Goal: Task Accomplishment & Management: Manage account settings

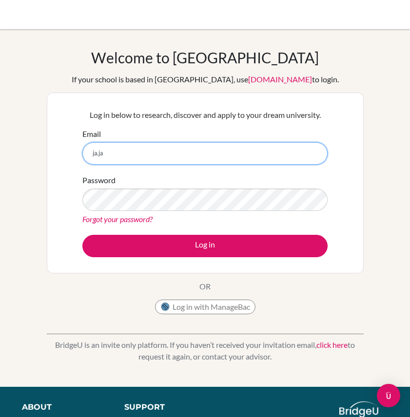
click at [233, 155] on input "ja.ja" at bounding box center [204, 153] width 245 height 22
type input "[EMAIL_ADDRESS][DOMAIN_NAME]"
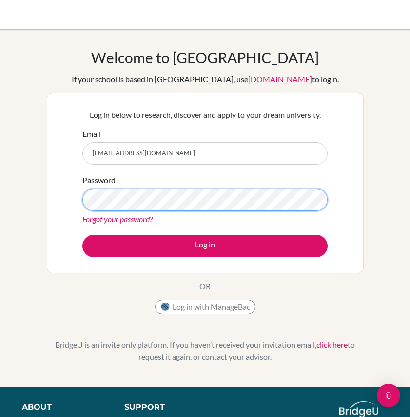
click at [82, 235] on button "Log in" at bounding box center [204, 246] width 245 height 22
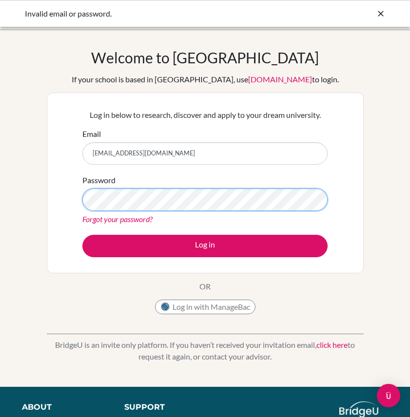
click at [82, 235] on button "Log in" at bounding box center [204, 246] width 245 height 22
click at [137, 214] on link "Forgot your password?" at bounding box center [117, 218] width 70 height 9
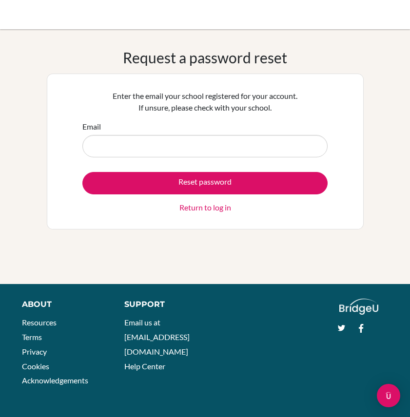
click at [201, 141] on input "Email" at bounding box center [204, 146] width 245 height 22
type input "[EMAIL_ADDRESS][DOMAIN_NAME]"
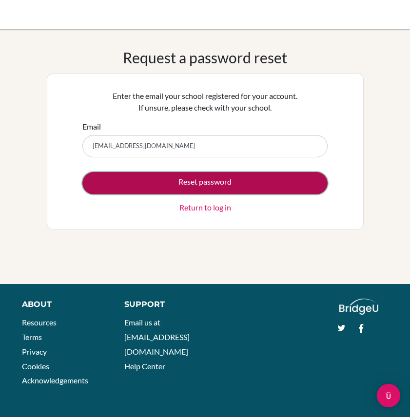
click at [230, 174] on button "Reset password" at bounding box center [204, 183] width 245 height 22
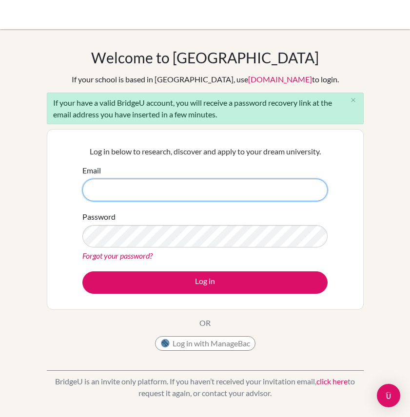
type input "[EMAIL_ADDRESS][DOMAIN_NAME]"
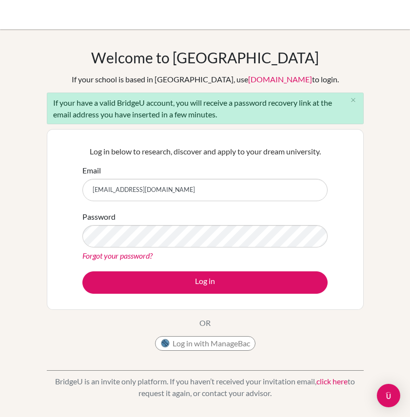
click at [129, 254] on link "Forgot your password?" at bounding box center [117, 255] width 70 height 9
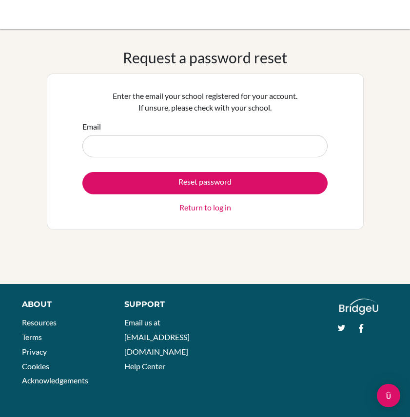
type input "[EMAIL_ADDRESS][DOMAIN_NAME]"
drag, startPoint x: 215, startPoint y: 147, endPoint x: 51, endPoint y: 146, distance: 164.2
click at [51, 146] on div "Enter the email your school registered for your account. If unsure, please chec…" at bounding box center [205, 152] width 317 height 156
type input "e"
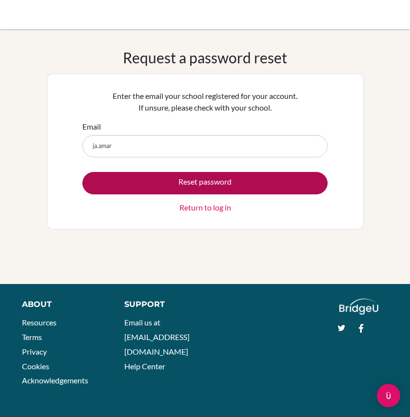
type input "ja.amarsaikhan@gmail.com"
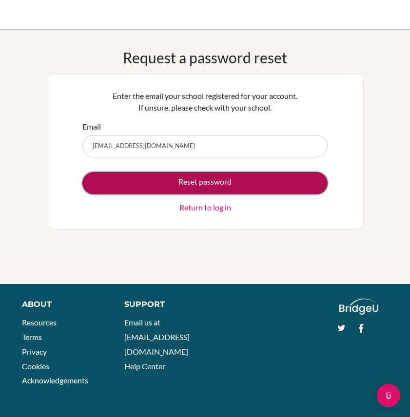
click at [146, 179] on button "Reset password" at bounding box center [204, 183] width 245 height 22
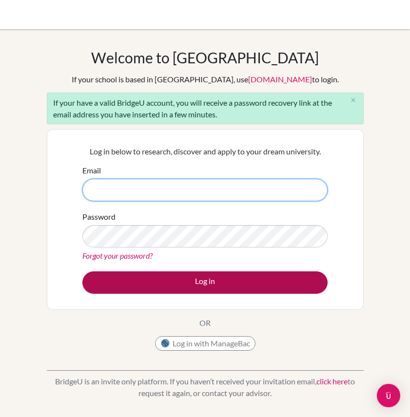
type input "[EMAIL_ADDRESS][DOMAIN_NAME]"
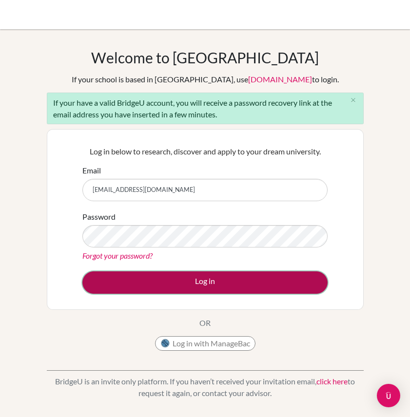
click at [159, 279] on button "Log in" at bounding box center [204, 282] width 245 height 22
